Goal: Task Accomplishment & Management: Complete application form

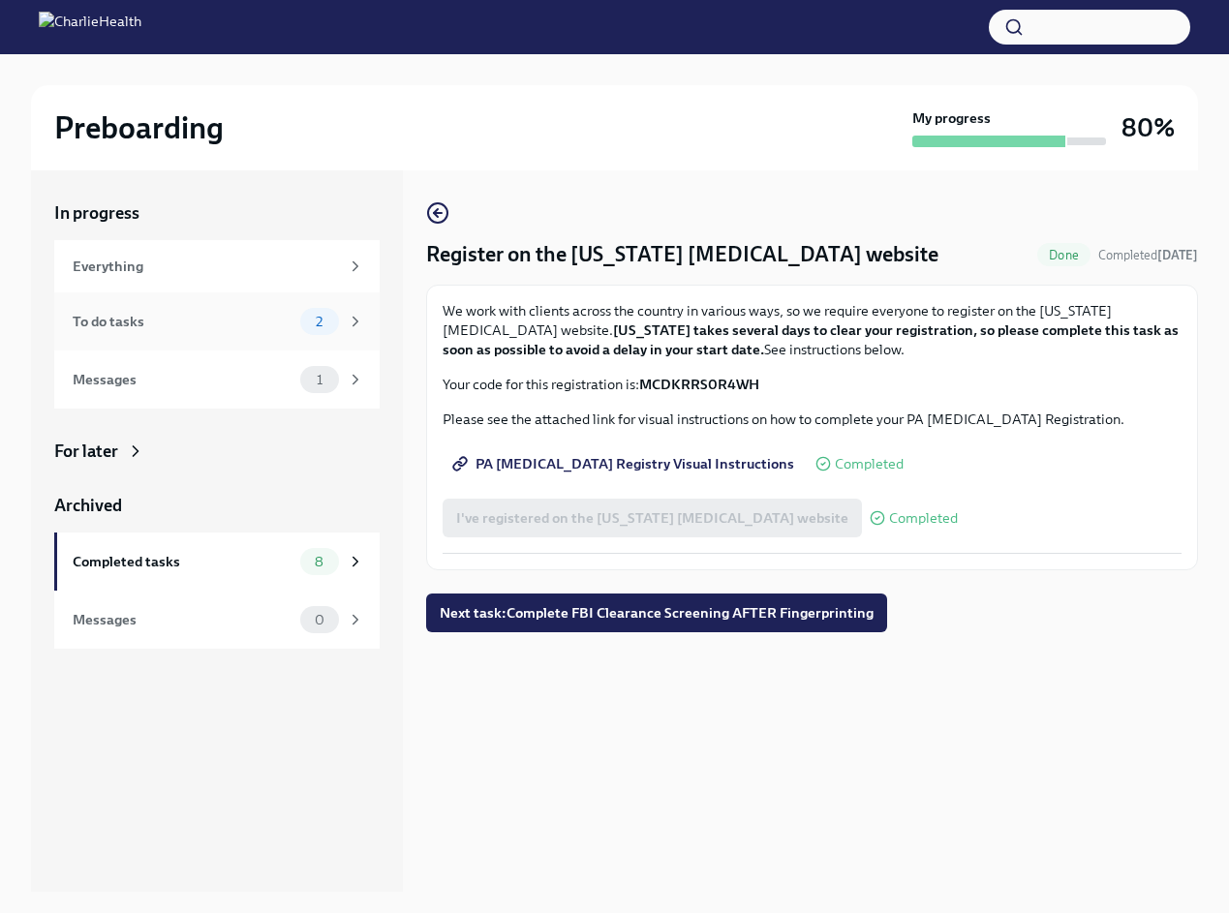
click at [332, 318] on span "2" at bounding box center [319, 322] width 30 height 15
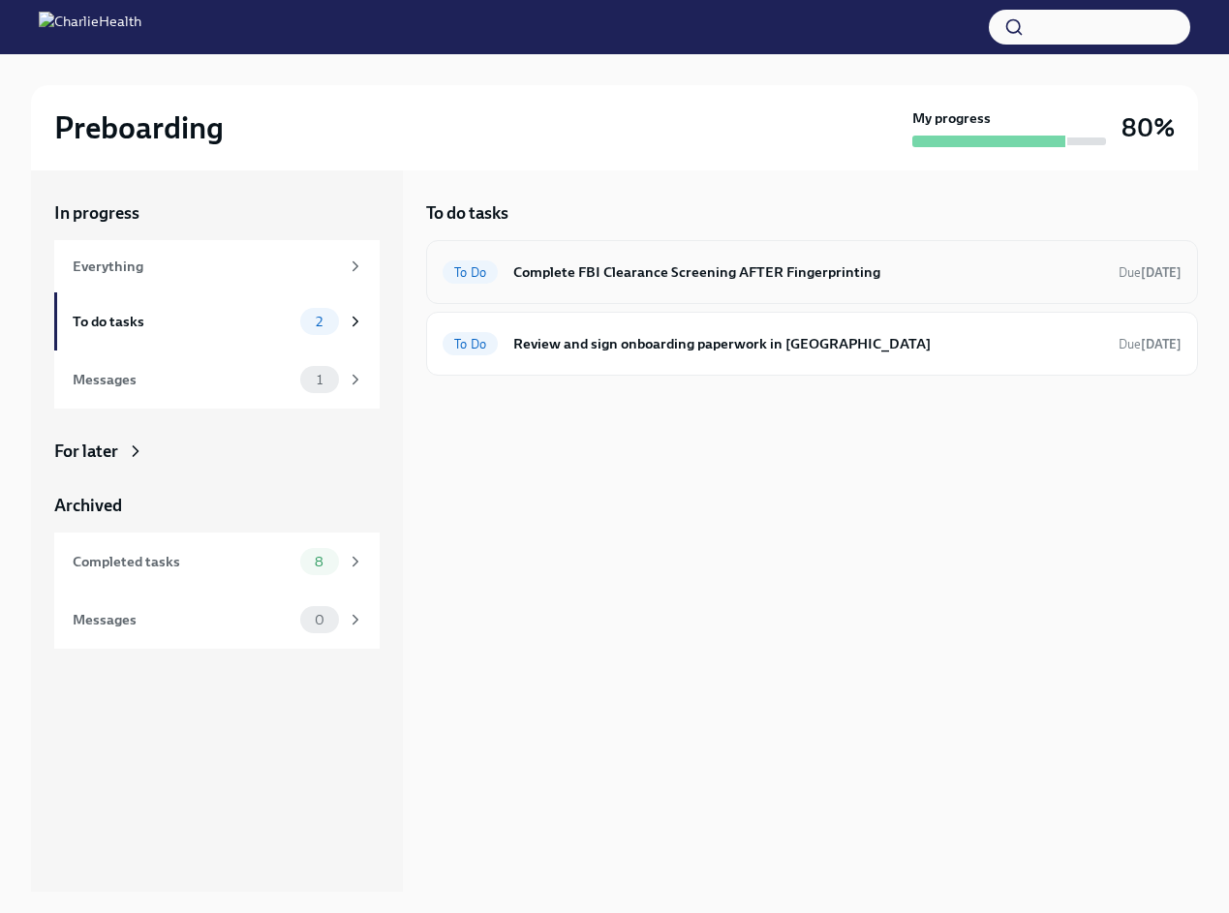
click at [794, 265] on h6 "Complete FBI Clearance Screening AFTER Fingerprinting" at bounding box center [808, 272] width 590 height 21
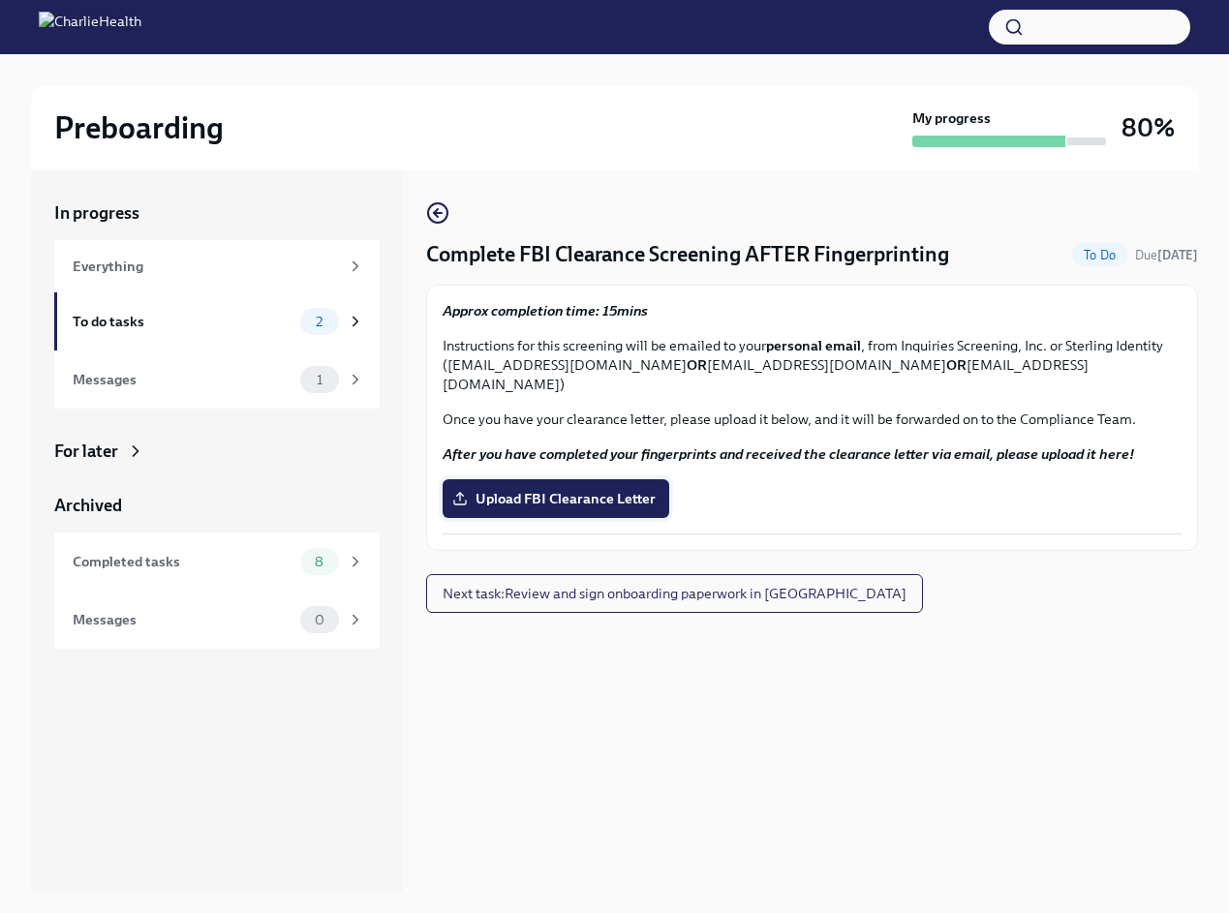
click at [519, 495] on span "Upload FBI Clearance Letter" at bounding box center [556, 498] width 200 height 19
click at [0, 0] on input "Upload FBI Clearance Letter" at bounding box center [0, 0] width 0 height 0
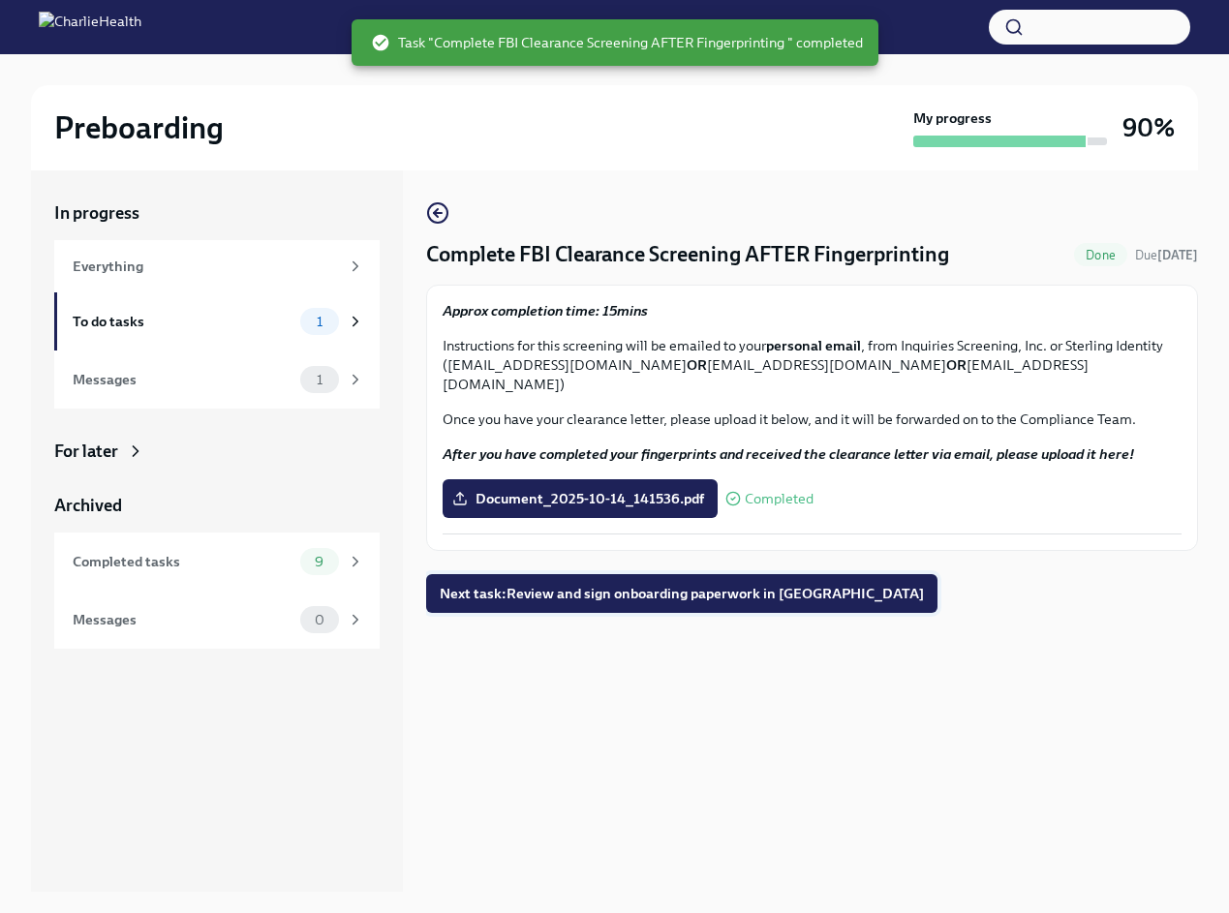
click at [540, 596] on button "Next task : Review and sign onboarding paperwork in [GEOGRAPHIC_DATA]" at bounding box center [681, 593] width 511 height 39
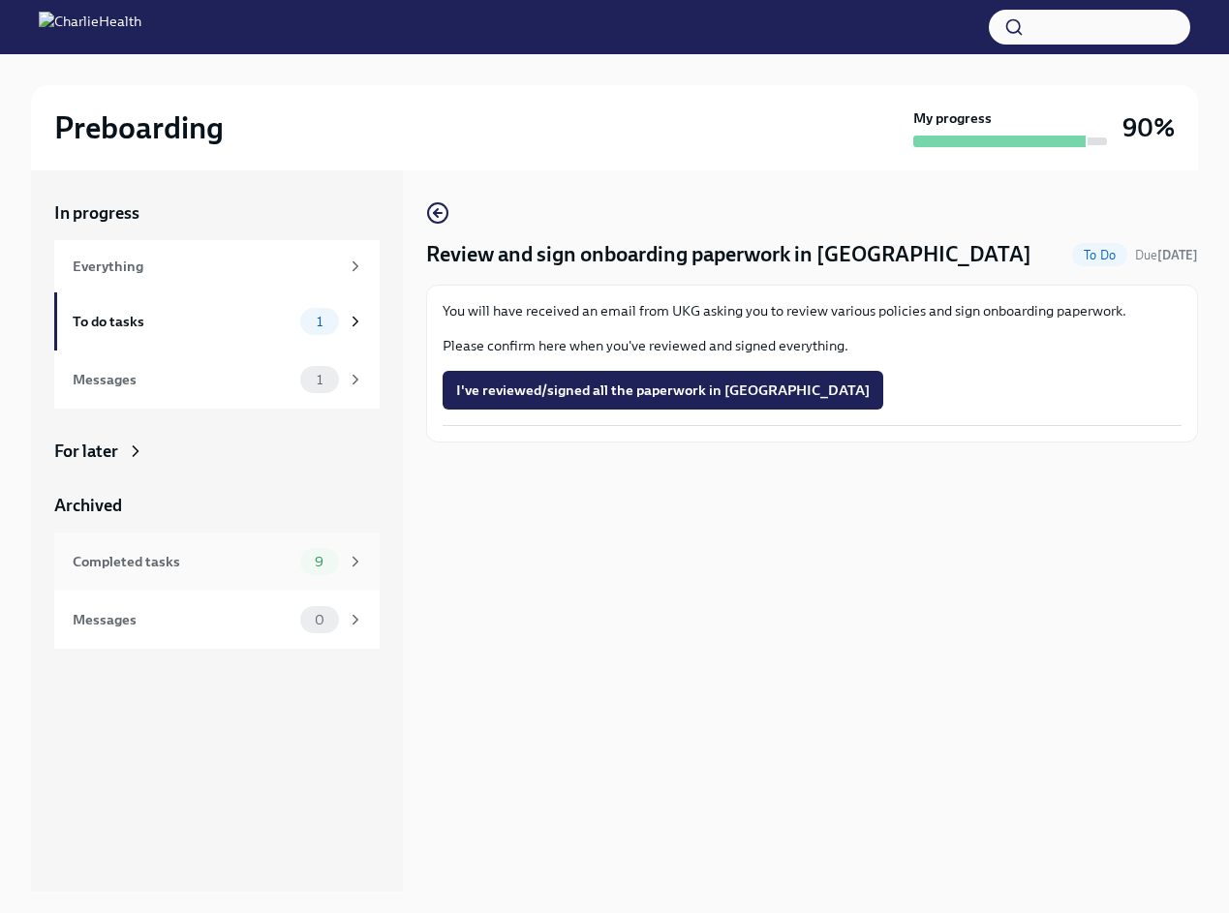
click at [310, 575] on div "9" at bounding box center [319, 561] width 39 height 27
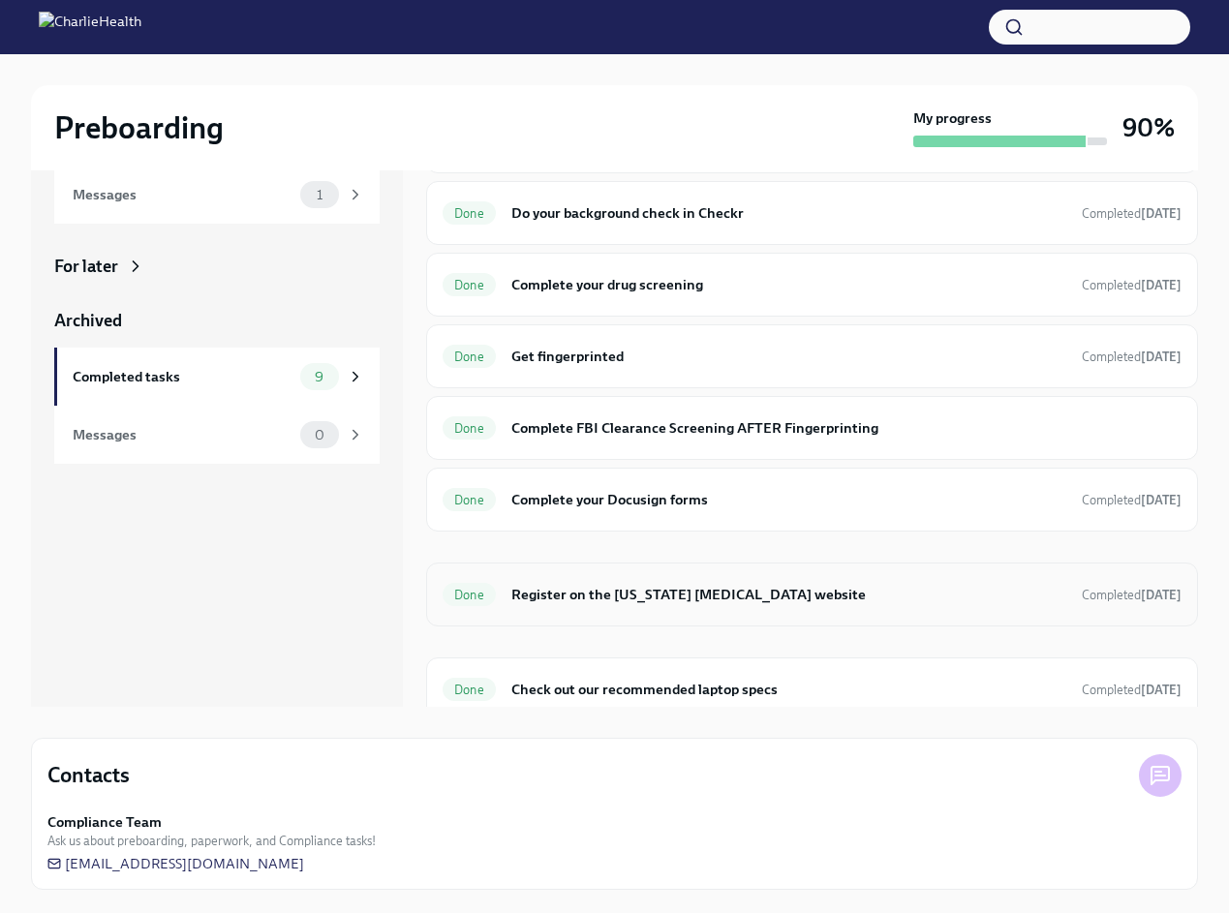
scroll to position [34, 0]
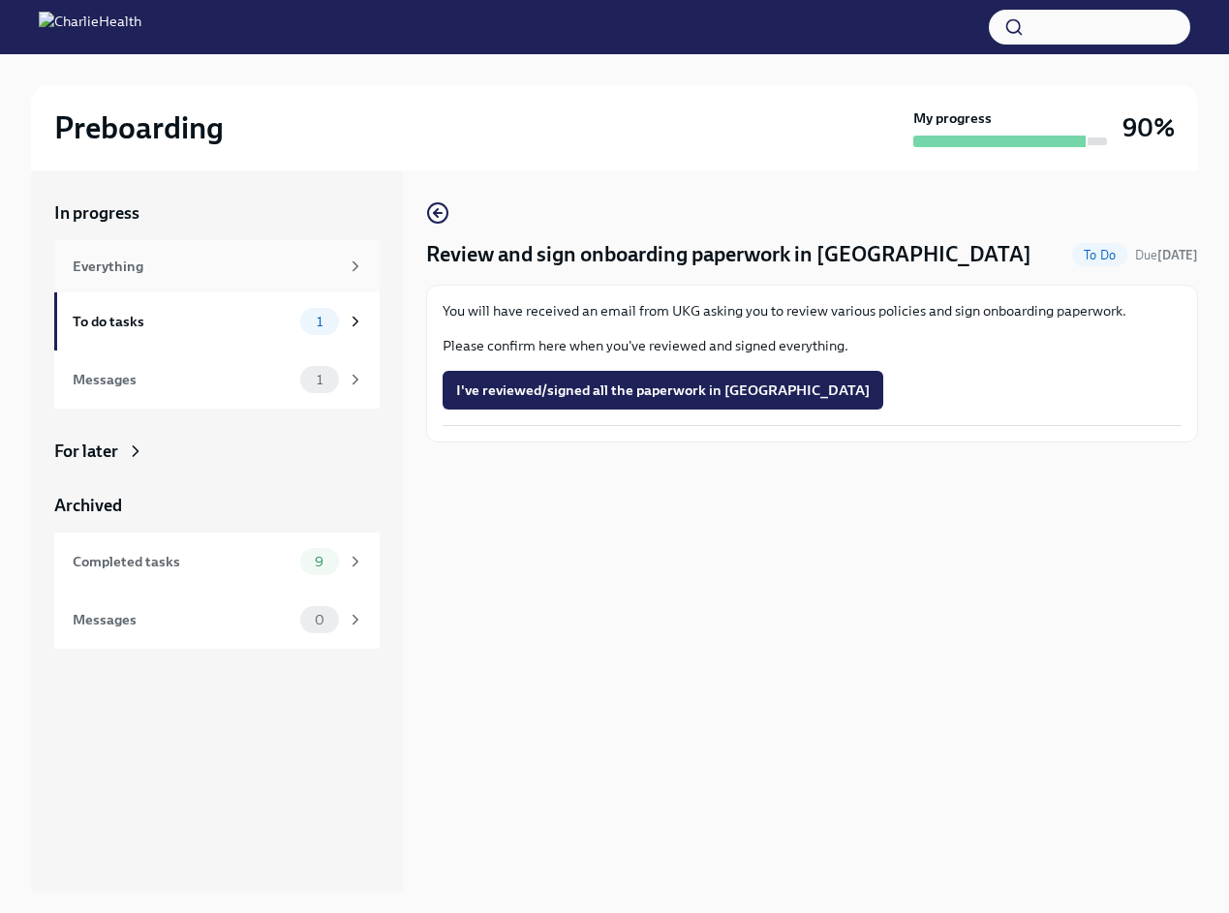
click at [102, 273] on div "Everything" at bounding box center [206, 266] width 266 height 21
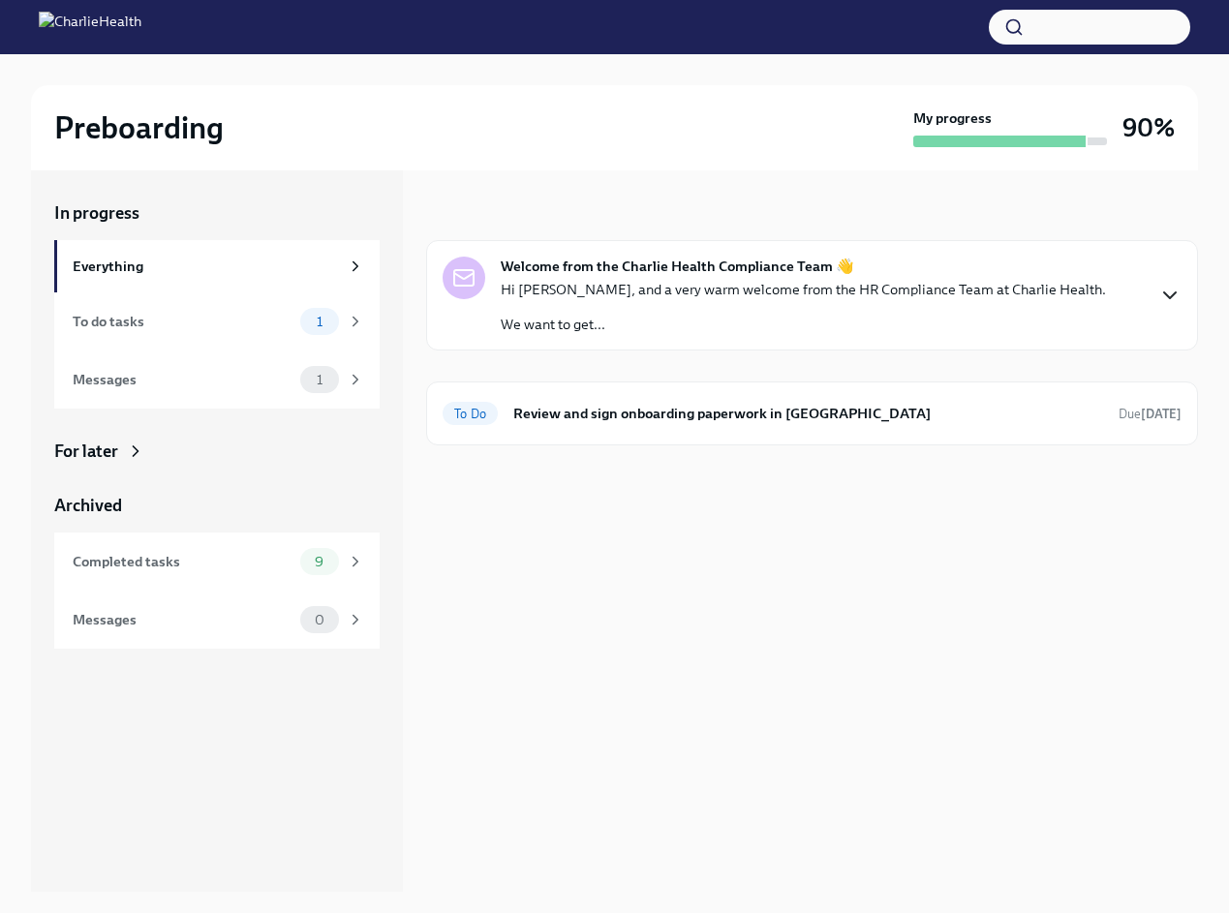
click at [1175, 302] on icon "button" at bounding box center [1170, 295] width 23 height 23
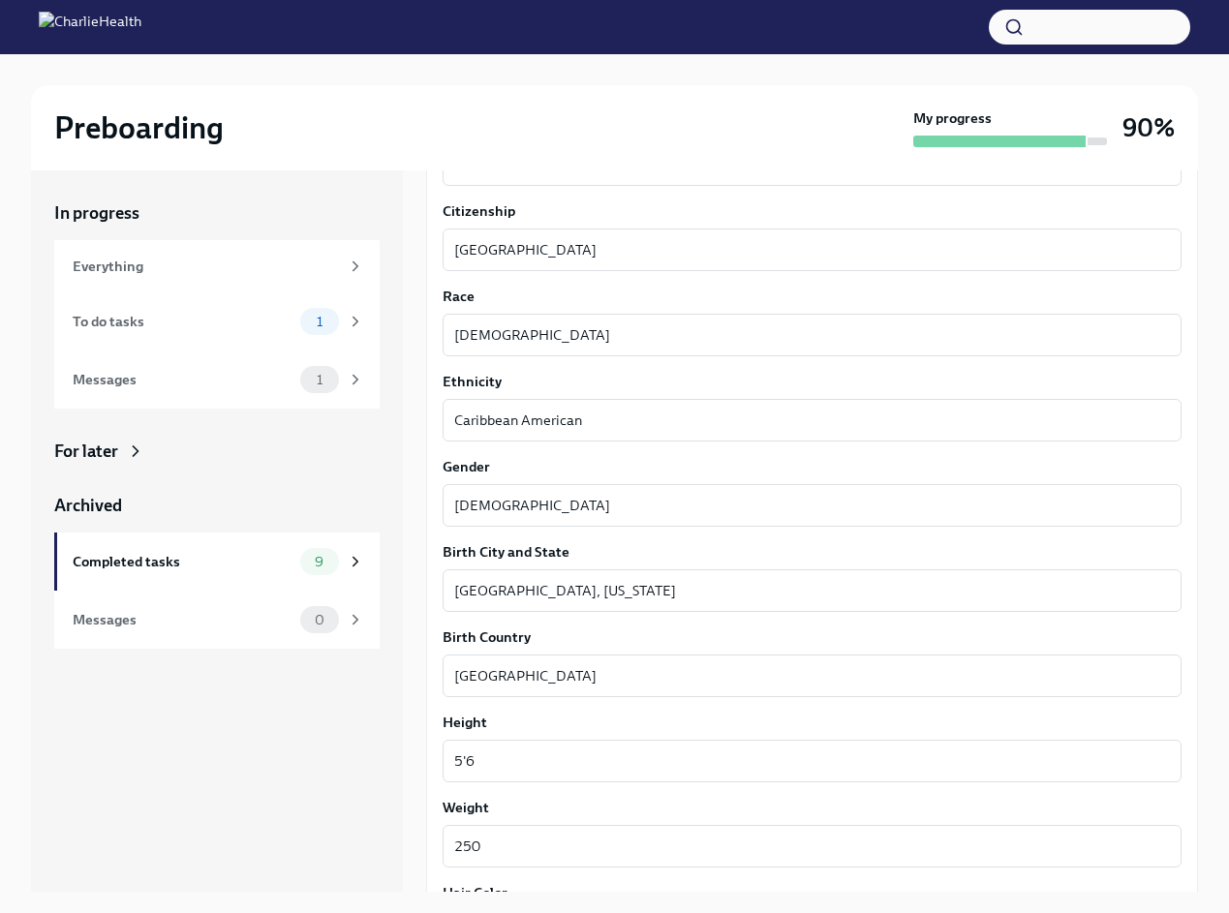
scroll to position [1550, 0]
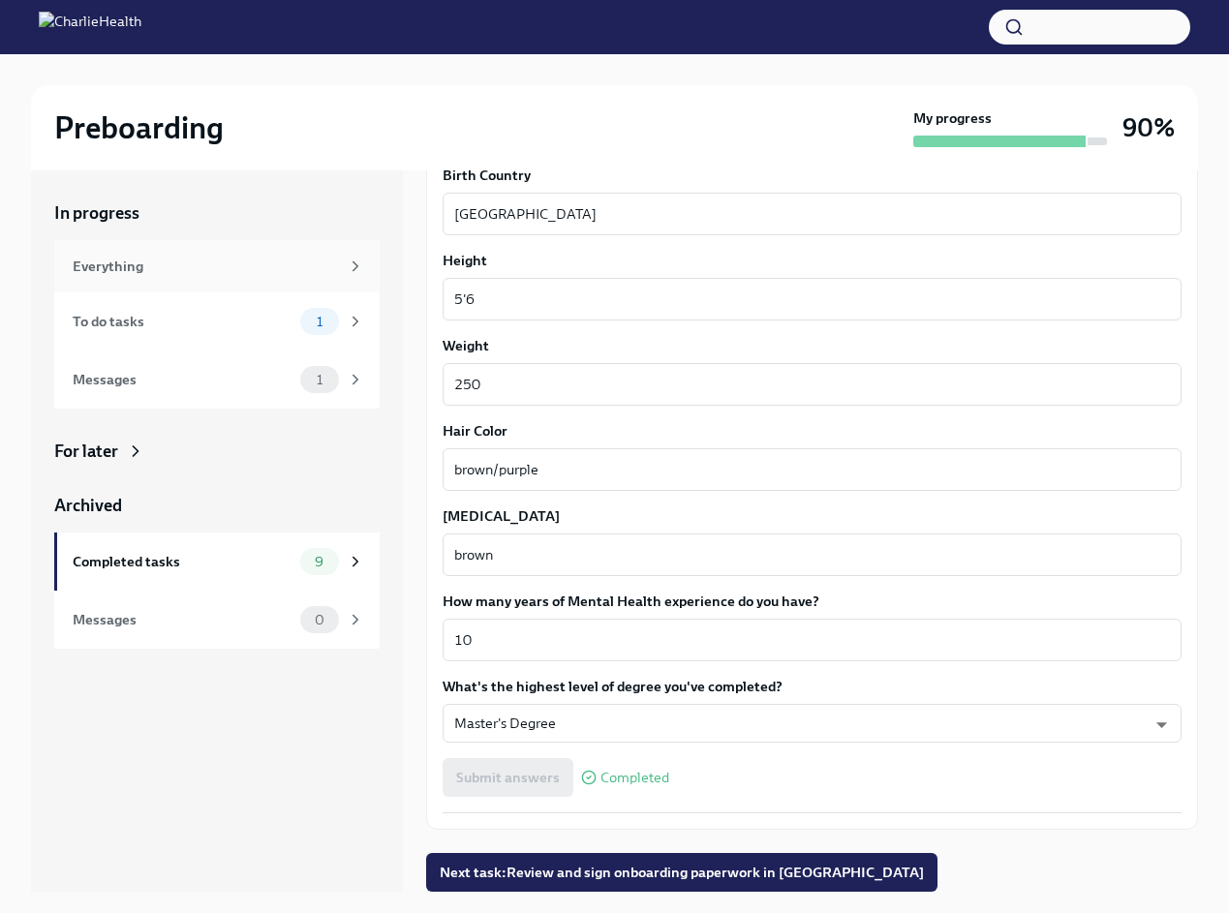
click at [193, 275] on div "Everything" at bounding box center [206, 266] width 266 height 21
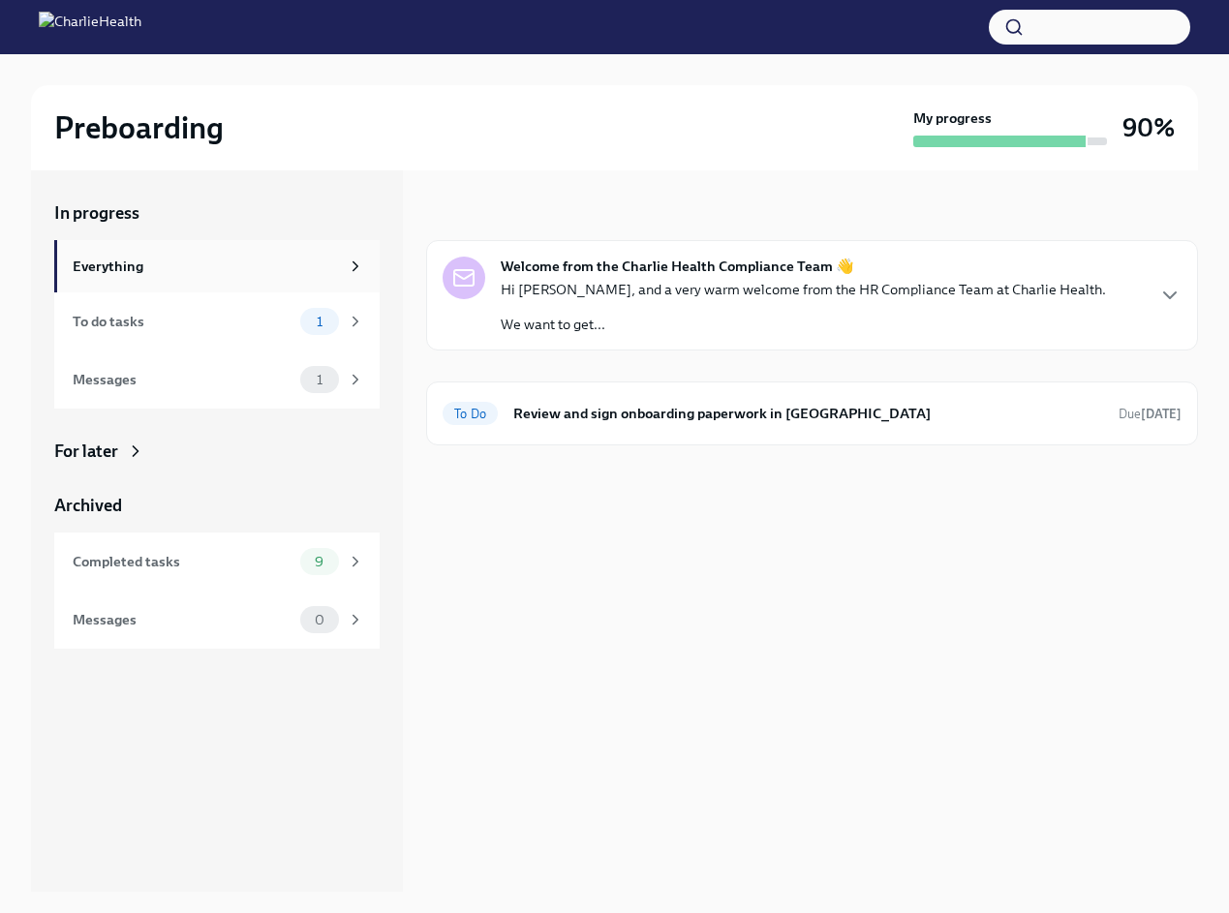
click at [161, 269] on div "Everything" at bounding box center [206, 266] width 266 height 21
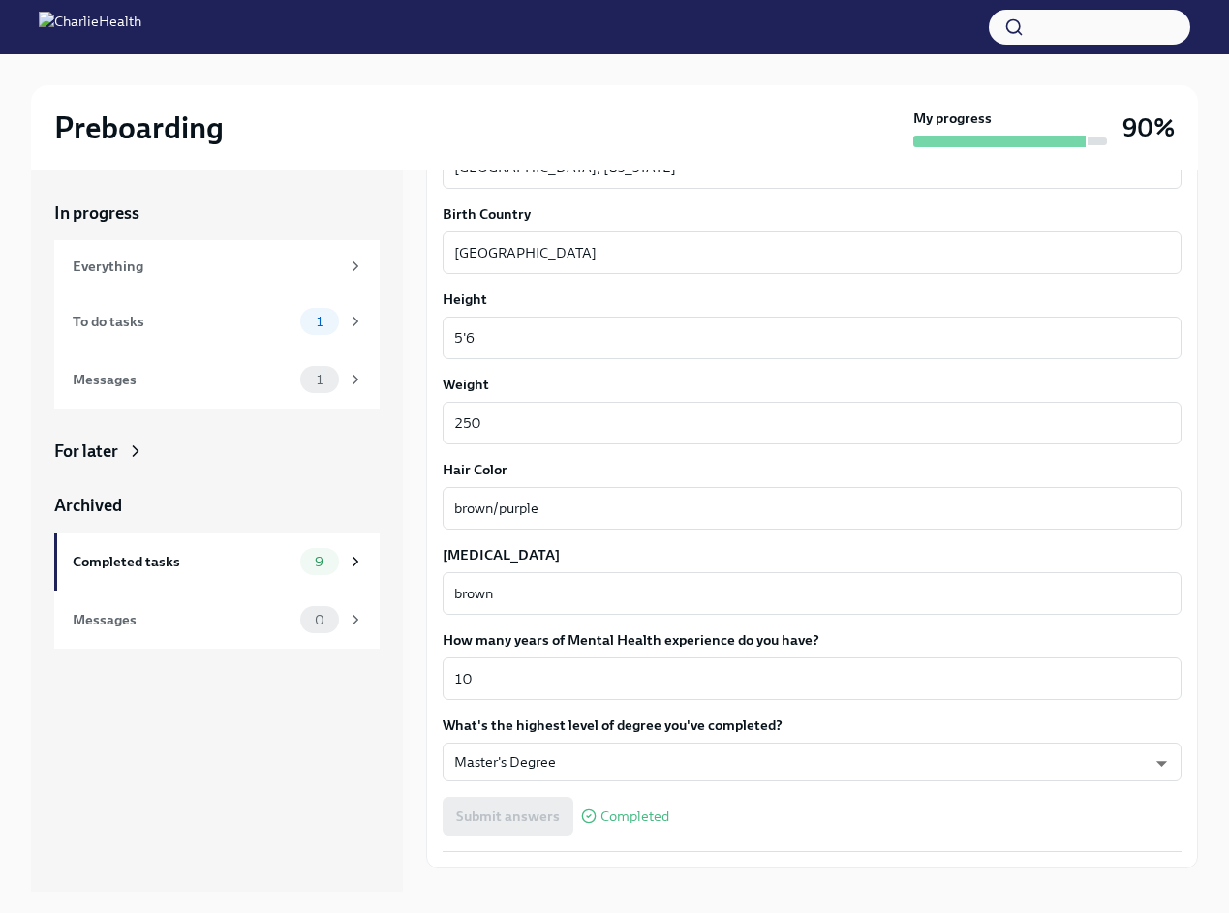
scroll to position [1550, 0]
